Goal: Find specific page/section: Find specific page/section

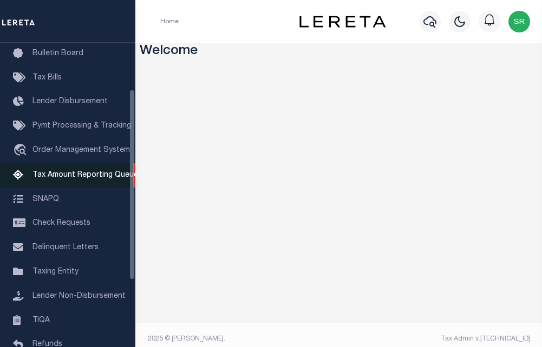
scroll to position [180, 0]
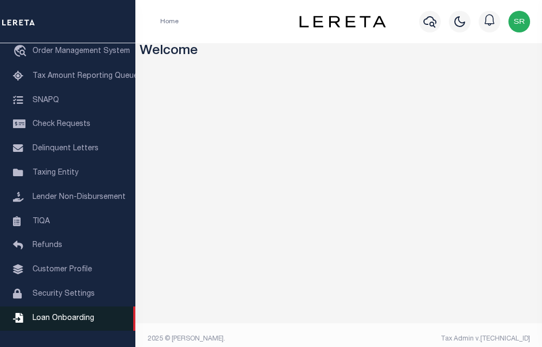
click at [56, 322] on span "Loan Onboarding" at bounding box center [63, 319] width 62 height 8
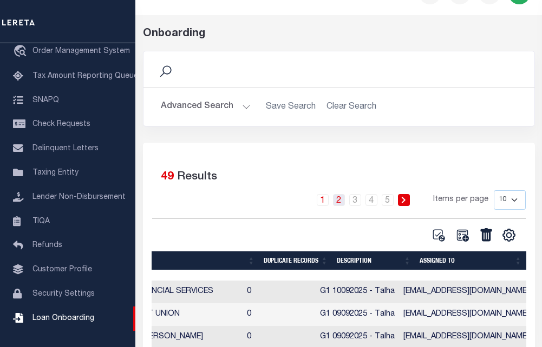
click at [340, 203] on link "2" at bounding box center [339, 200] width 12 height 12
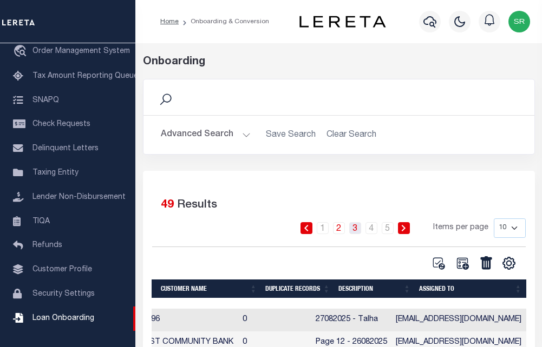
click at [355, 233] on link "3" at bounding box center [355, 228] width 12 height 12
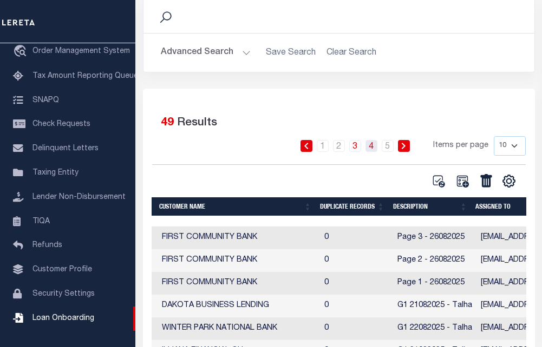
click at [370, 151] on link "4" at bounding box center [371, 146] width 12 height 12
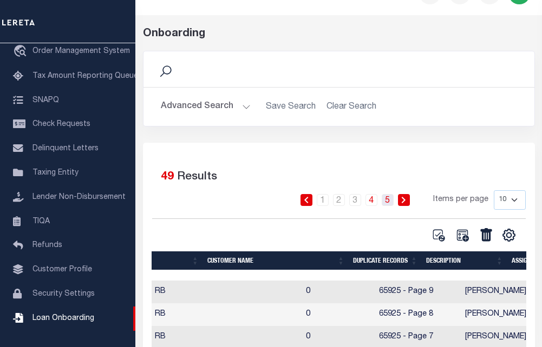
click at [385, 200] on link "5" at bounding box center [387, 200] width 12 height 12
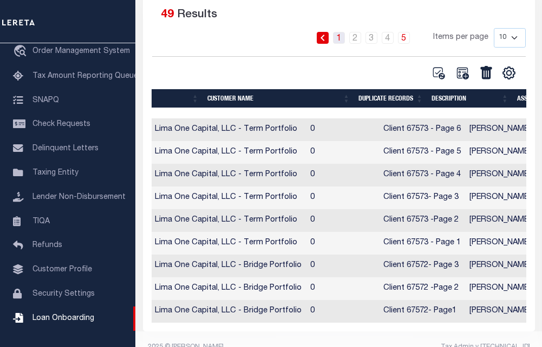
click at [342, 43] on link "1" at bounding box center [339, 38] width 12 height 12
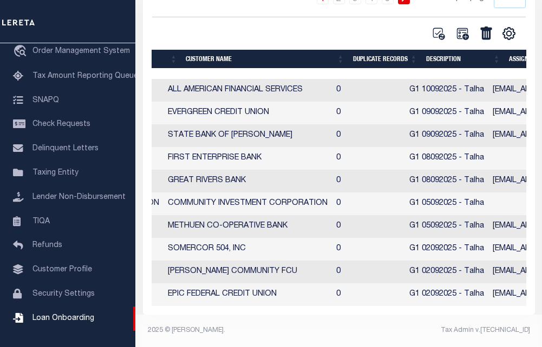
drag, startPoint x: 472, startPoint y: 308, endPoint x: 414, endPoint y: 305, distance: 57.5
click at [414, 305] on div "Selected 49 Results 1 2 3 4 5 Items per page 10 25 50 100" at bounding box center [339, 128] width 392 height 374
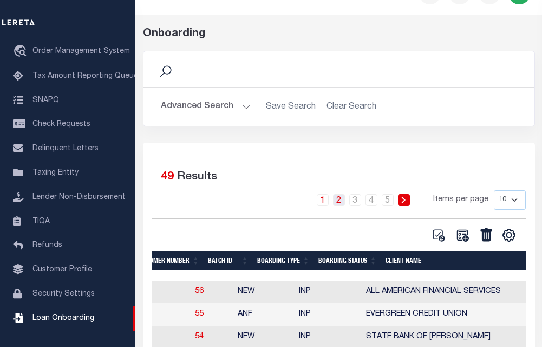
click at [339, 203] on link "2" at bounding box center [339, 200] width 12 height 12
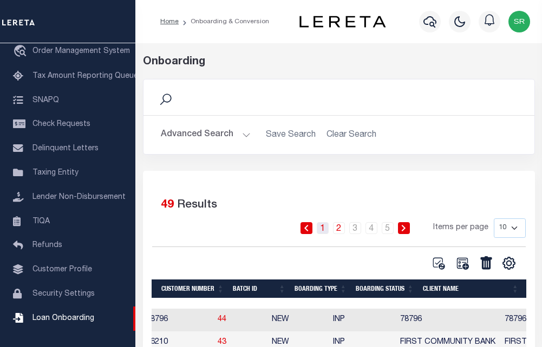
click at [319, 228] on link "1" at bounding box center [323, 228] width 12 height 12
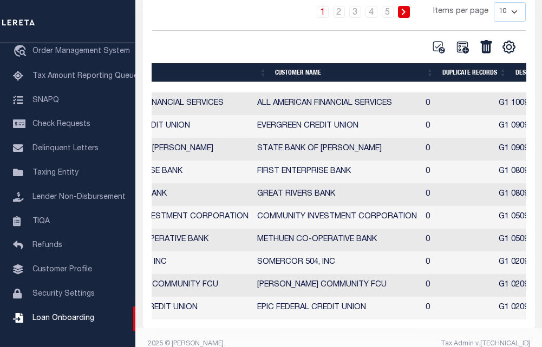
scroll to position [0, 431]
